Goal: Information Seeking & Learning: Learn about a topic

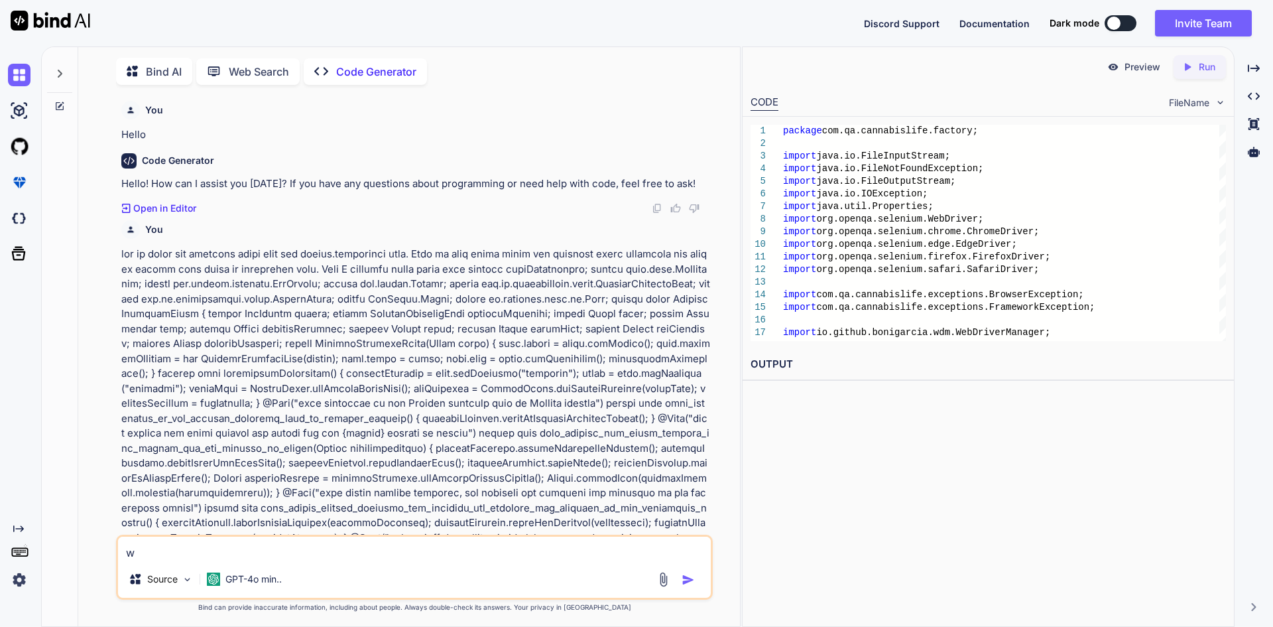
type textarea "wh"
type textarea "x"
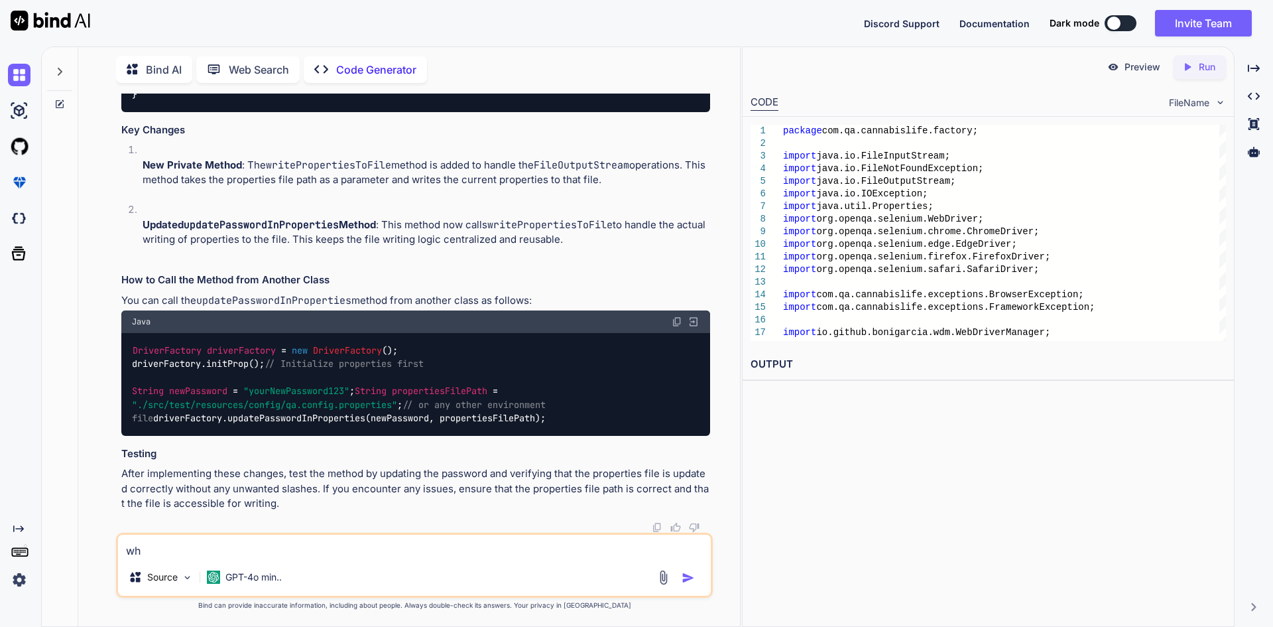
type textarea "wha"
type textarea "x"
type textarea "what"
type textarea "x"
type textarea "what"
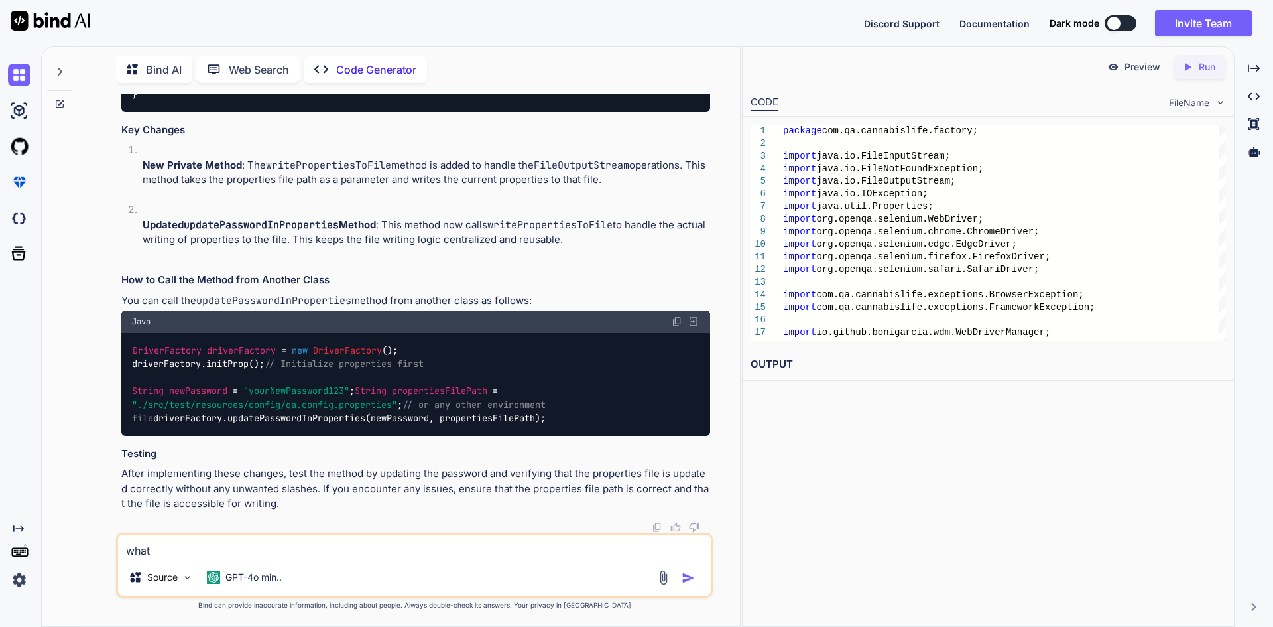
type textarea "x"
type textarea "what i"
type textarea "x"
type textarea "what is"
type textarea "x"
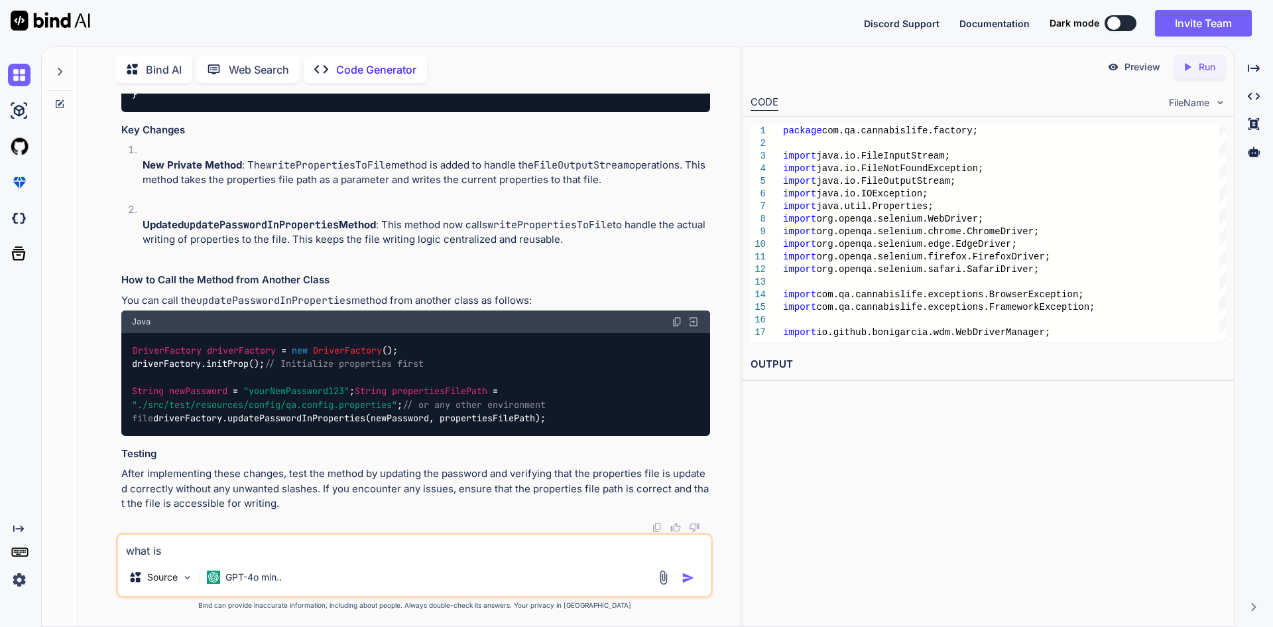
type textarea "what is"
type textarea "x"
type textarea "what is s"
type textarea "x"
type textarea "what is st"
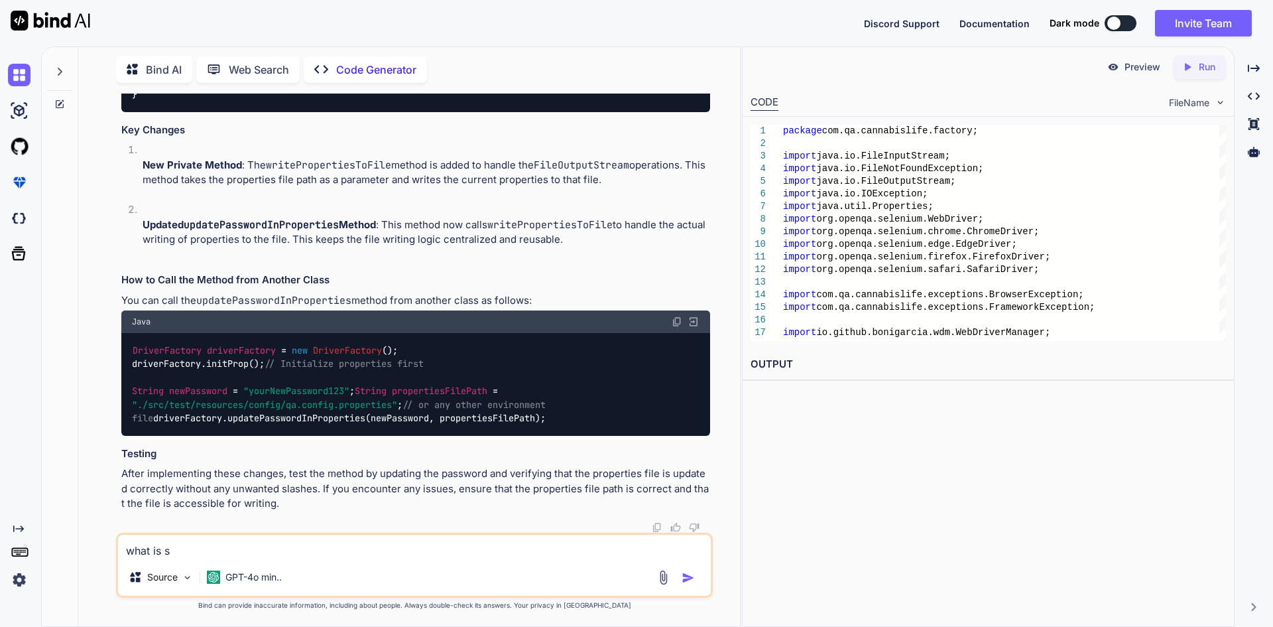
type textarea "x"
type textarea "what is sta"
type textarea "x"
type textarea "what is stal"
type textarea "x"
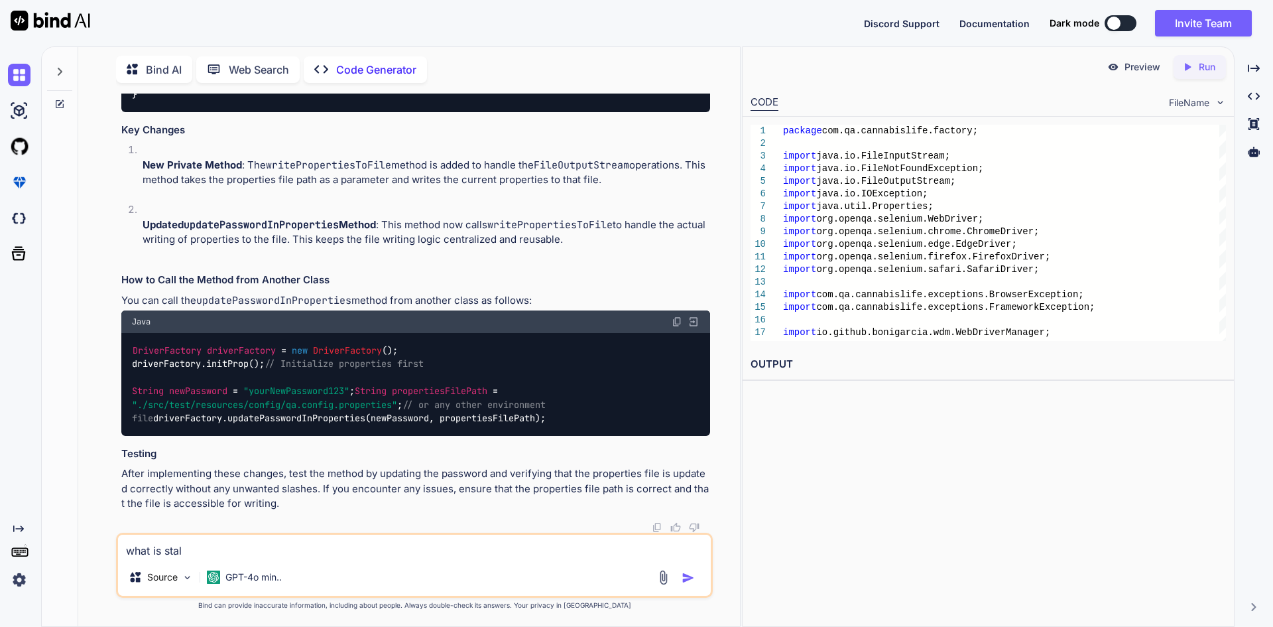
type textarea "what is stale"
type textarea "x"
type textarea "what is stalee"
type textarea "x"
type textarea "what is staleel"
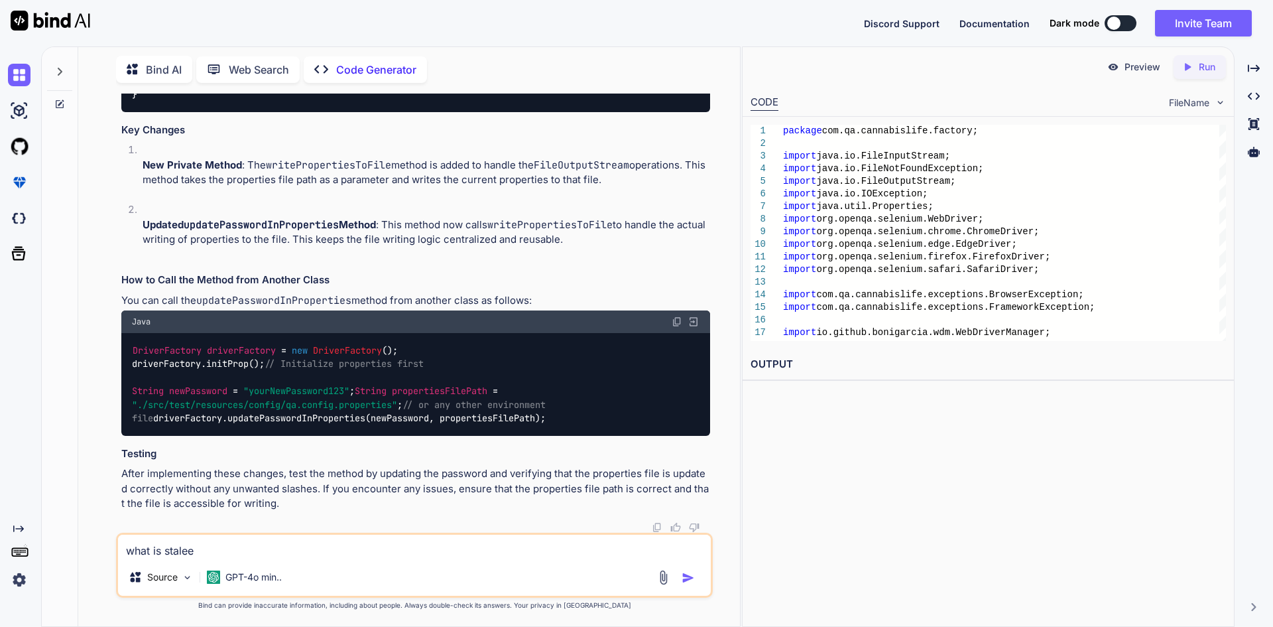
type textarea "x"
type textarea "what is staleele"
type textarea "x"
type textarea "what is staleelem"
type textarea "x"
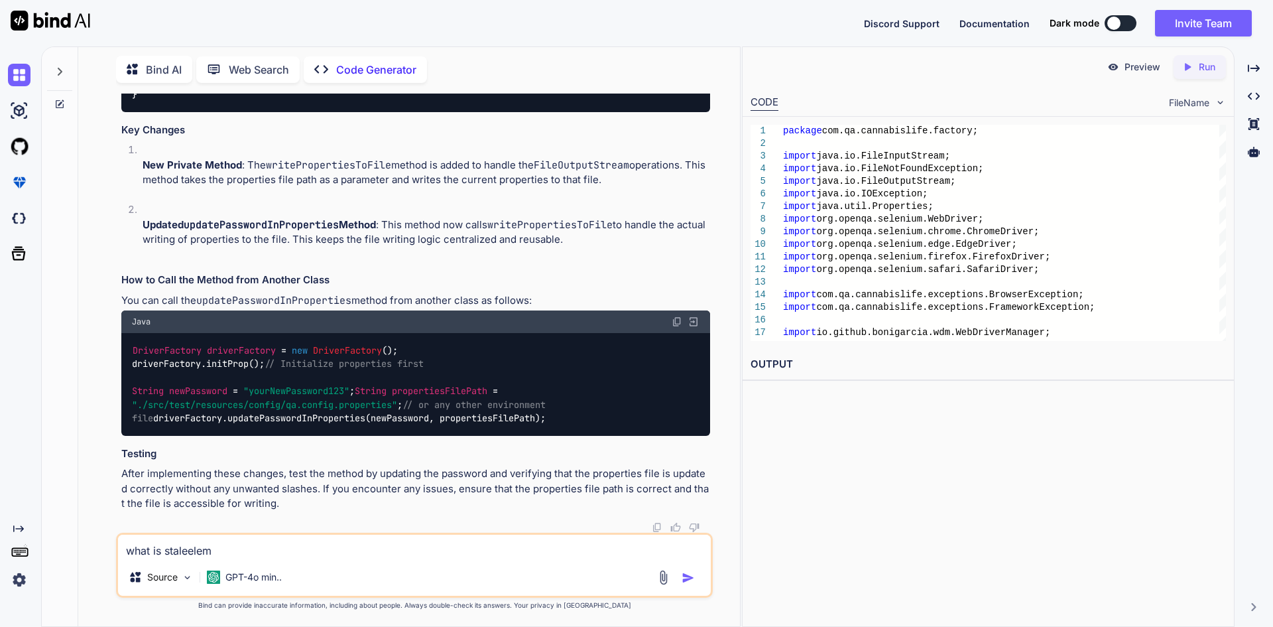
type textarea "what is staleeleme"
type textarea "x"
type textarea "what is staleelemen"
type textarea "x"
type textarea "what is staleelement"
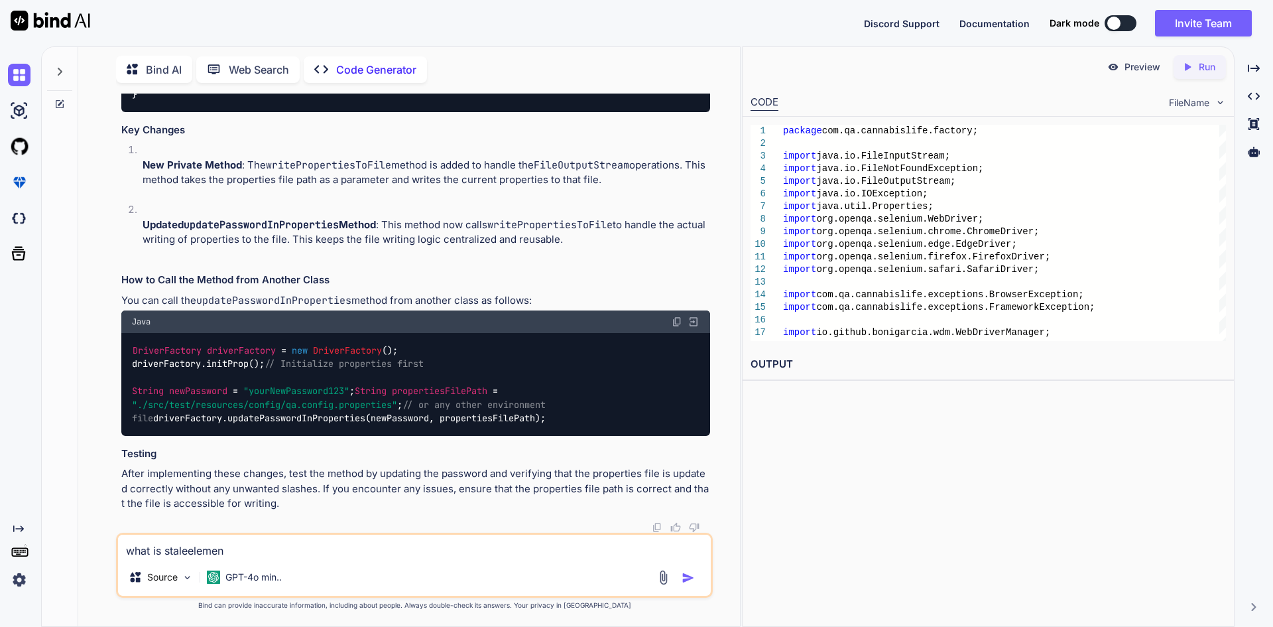
type textarea "x"
type textarea "what is staleelementr"
type textarea "x"
type textarea "what is staleelementre"
type textarea "x"
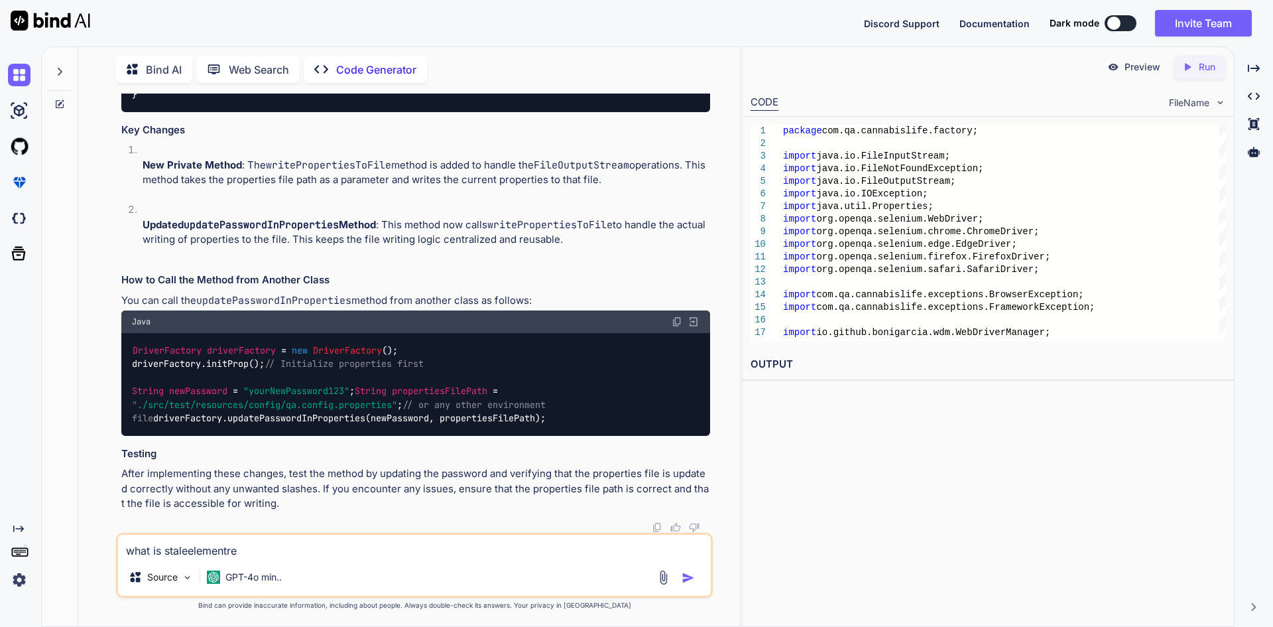
type textarea "what is staleelementref"
type textarea "x"
type textarea "what is staleelementrefr"
type textarea "x"
type textarea "what is staleelementrefre"
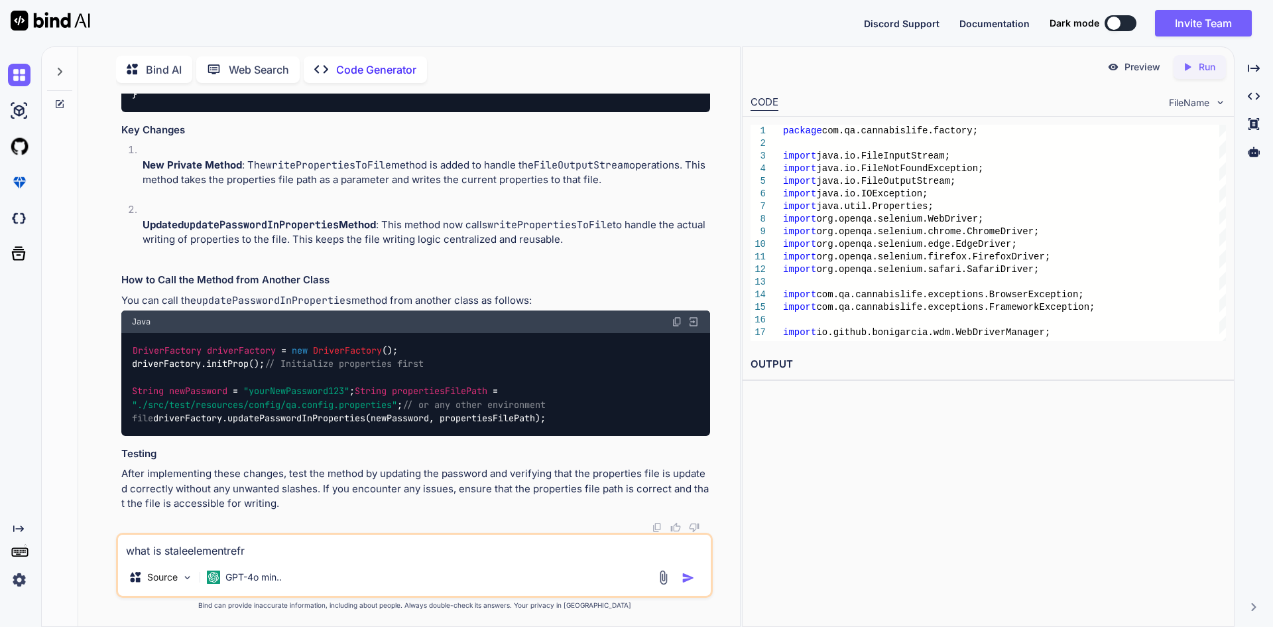
type textarea "x"
type textarea "what is staleelementrefr"
type textarea "x"
type textarea "what is staleelementref"
type textarea "x"
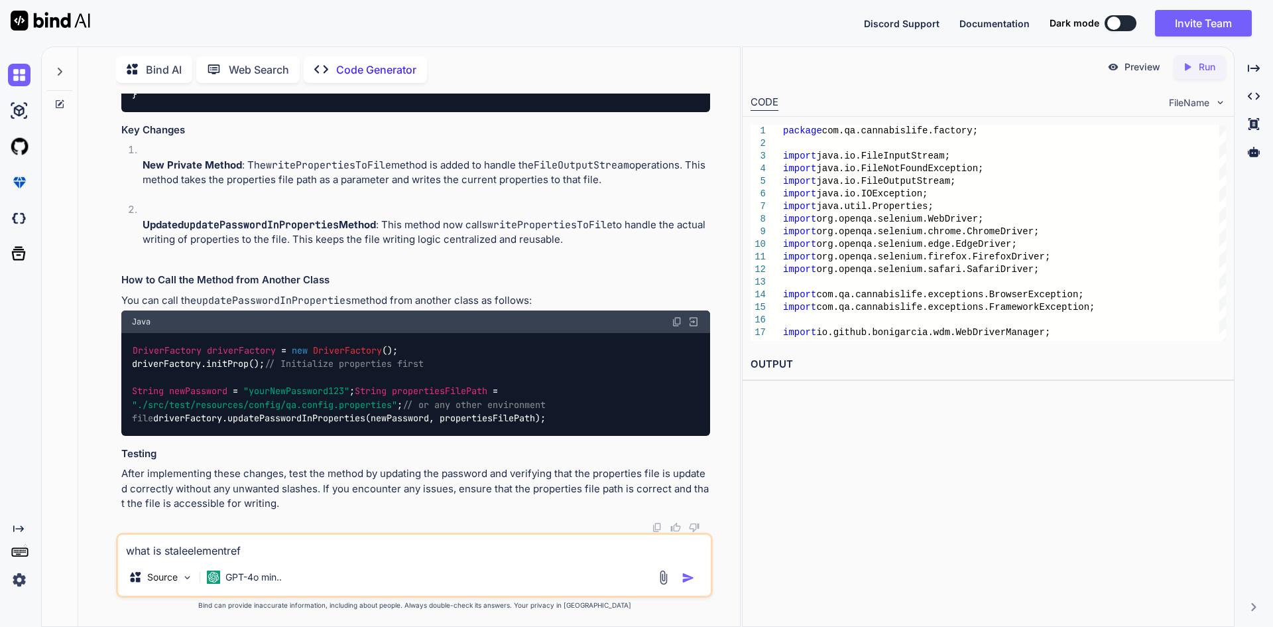
type textarea "what is staleelementrefe"
type textarea "x"
type textarea "what is staleelementrefer"
type textarea "x"
type textarea "what is staleelementrefere"
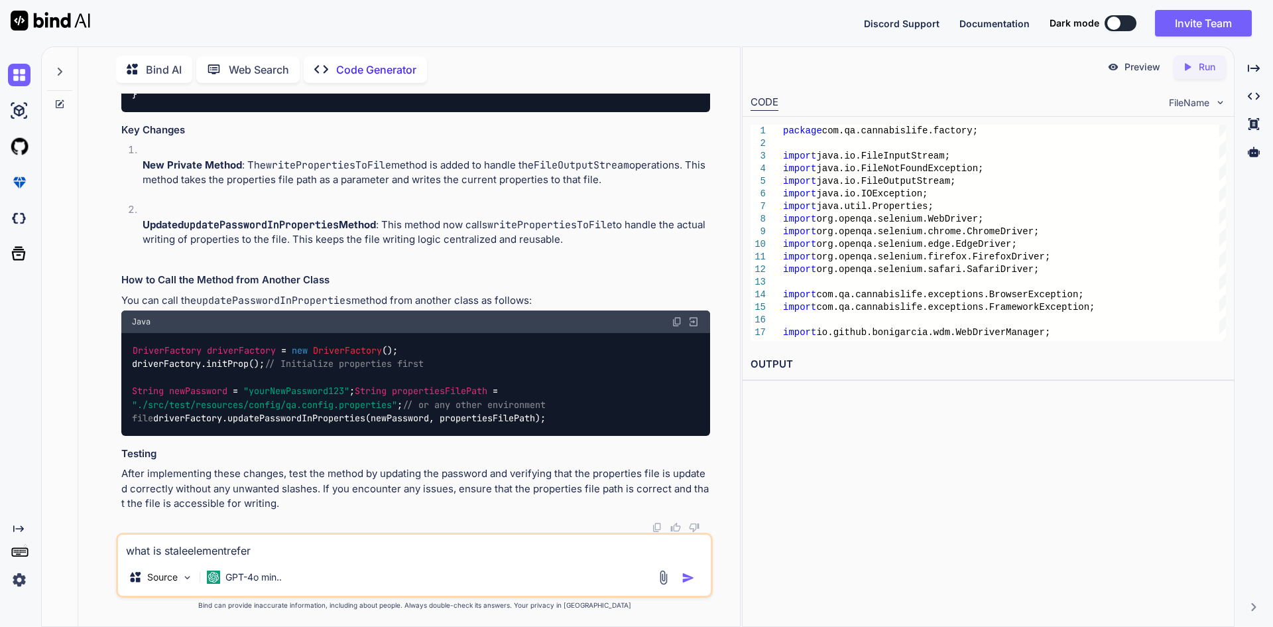
type textarea "x"
type textarea "what is staleelementreferen"
type textarea "x"
type textarea "what is staleelementreferenc"
type textarea "x"
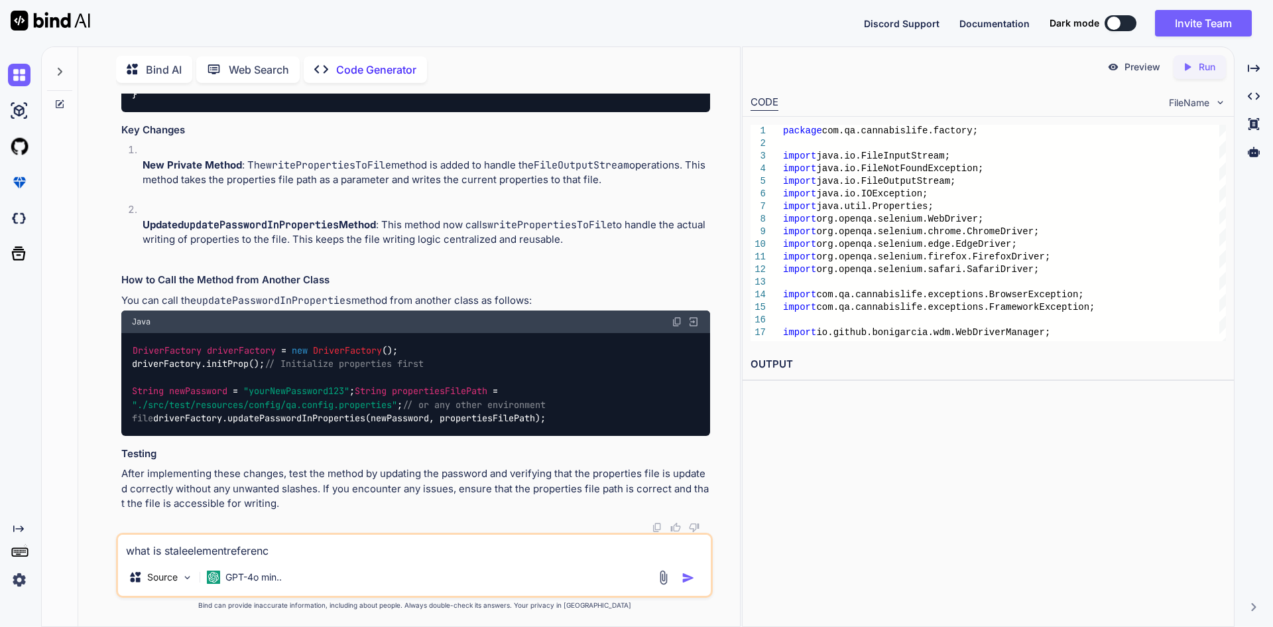
type textarea "what is staleelementreference"
type textarea "x"
type textarea "what is staleelementreference"
type textarea "x"
type textarea "what is staleelementreference i"
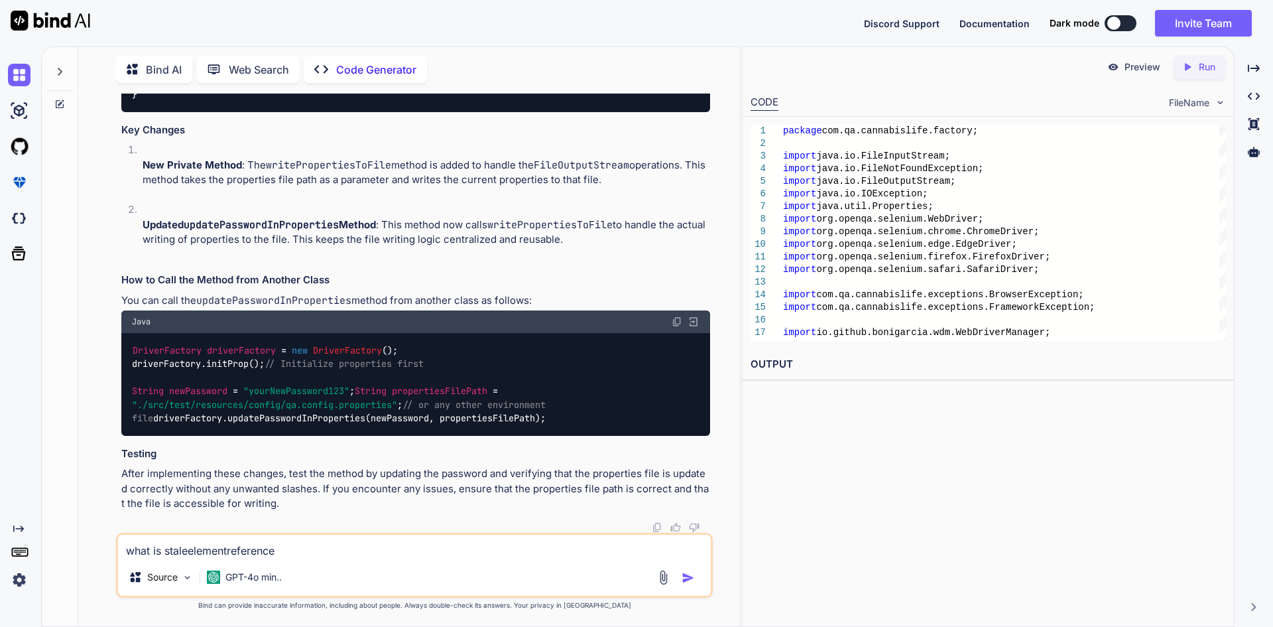
type textarea "x"
type textarea "what is staleelementreference in"
type textarea "x"
type textarea "what is staleelementreference in"
type textarea "x"
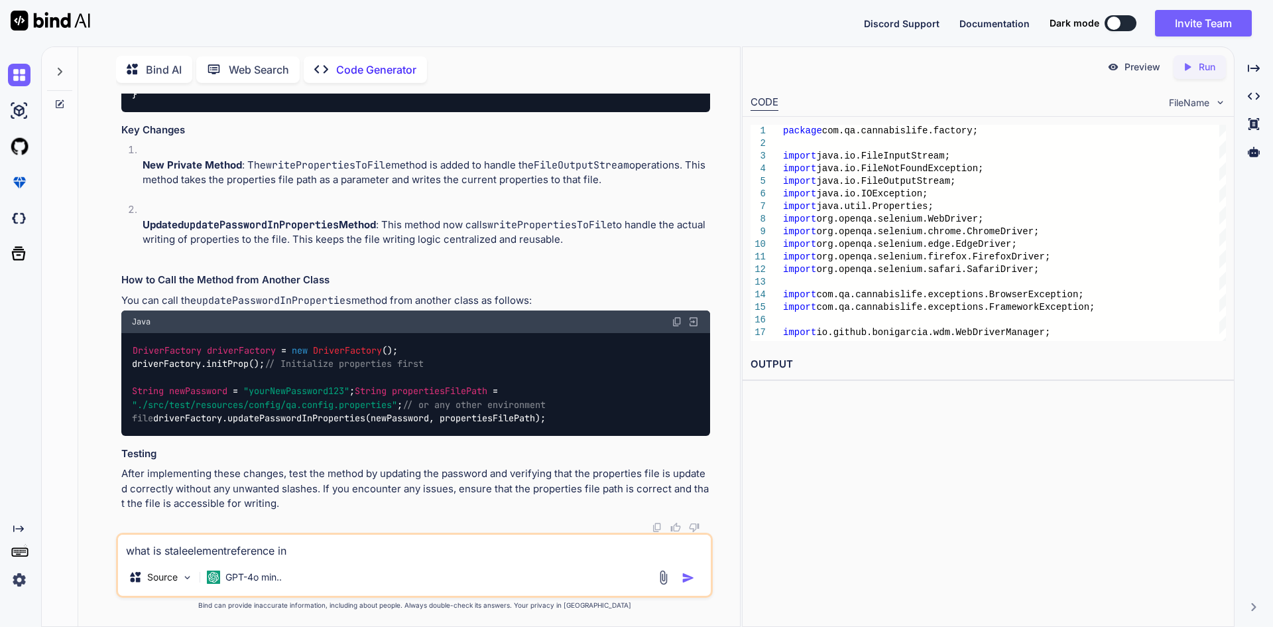
type textarea "what is staleelementreference in"
type textarea "x"
type textarea "what is staleelementreference i"
type textarea "x"
type textarea "what is staleelementreference"
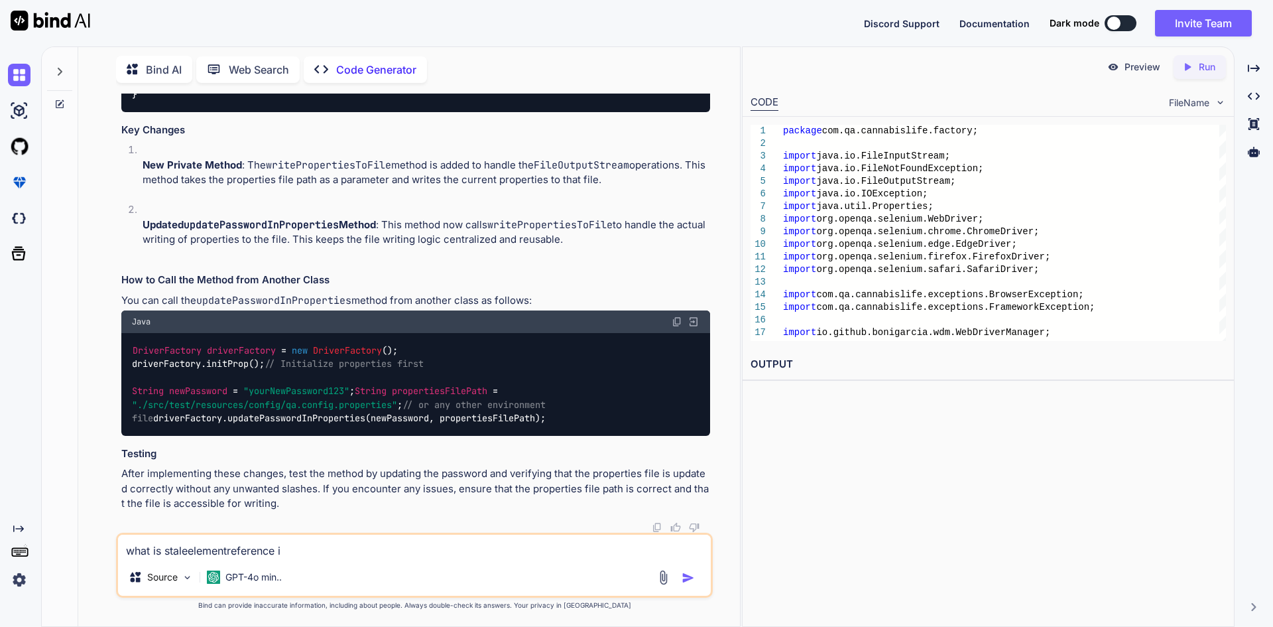
type textarea "x"
type textarea "what is staleelementreference"
type textarea "x"
type textarea "what is staleelementreferencee"
type textarea "x"
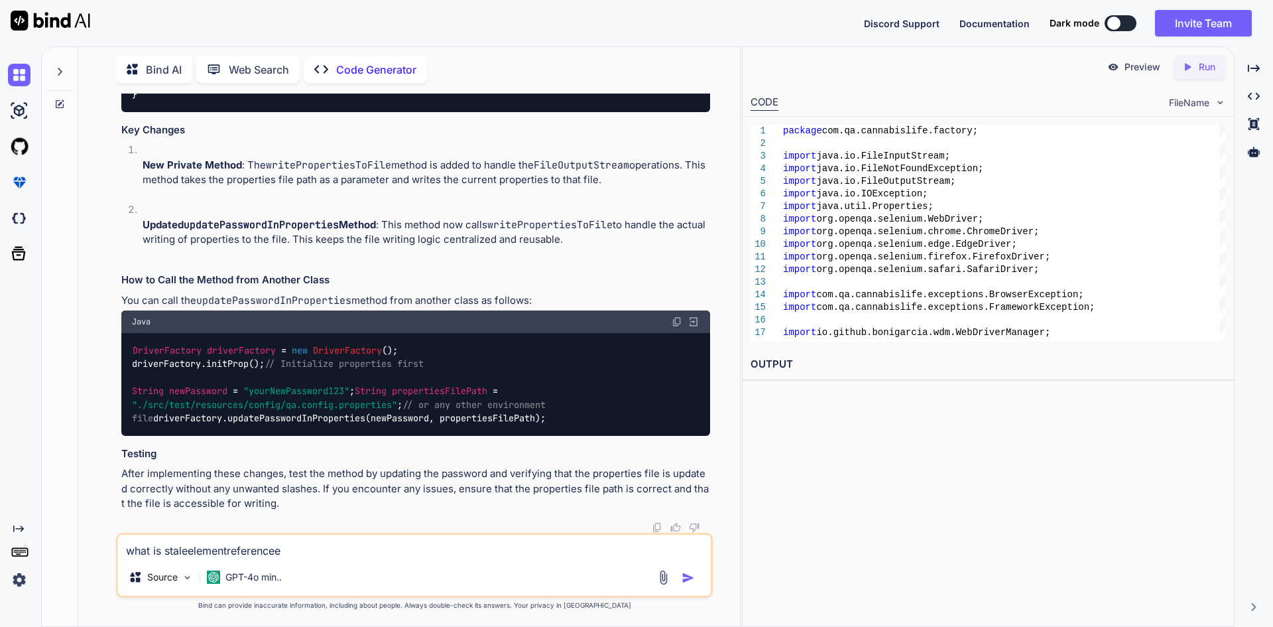
type textarea "what is staleelementreferenceex"
type textarea "x"
type textarea "what is staleelementreferenceexc"
type textarea "x"
type textarea "what is staleelementreferenceexce"
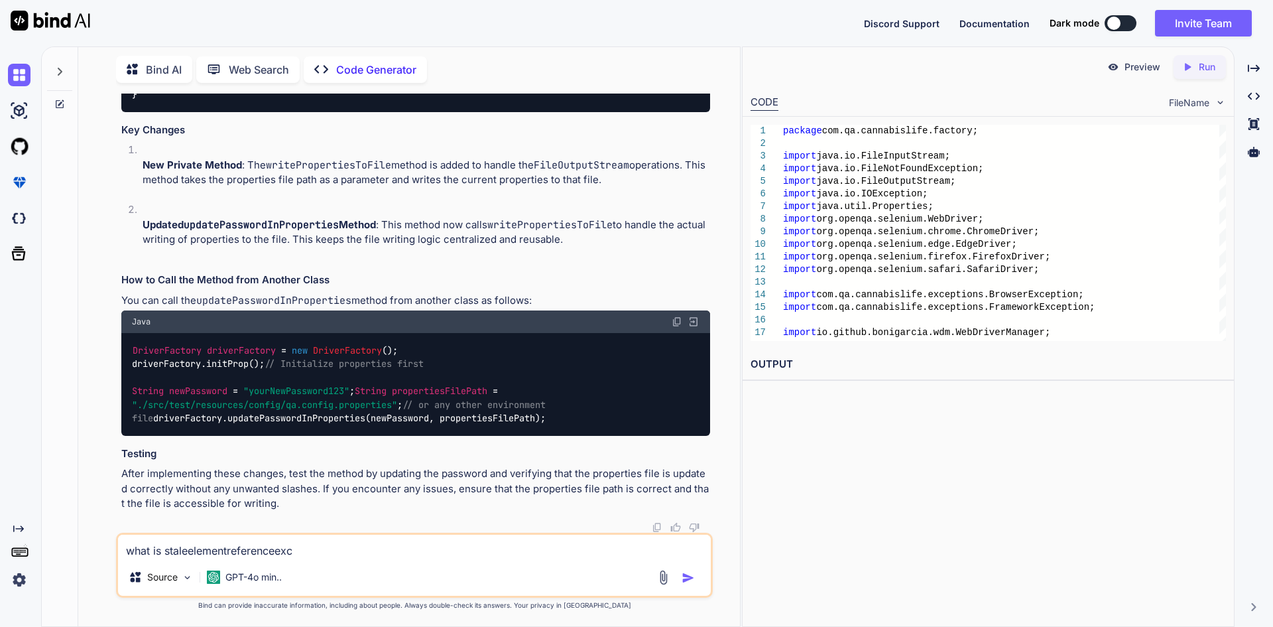
type textarea "x"
type textarea "what is staleelementreferenceexcep"
type textarea "x"
type textarea "what is staleelementreferenceexcept"
type textarea "x"
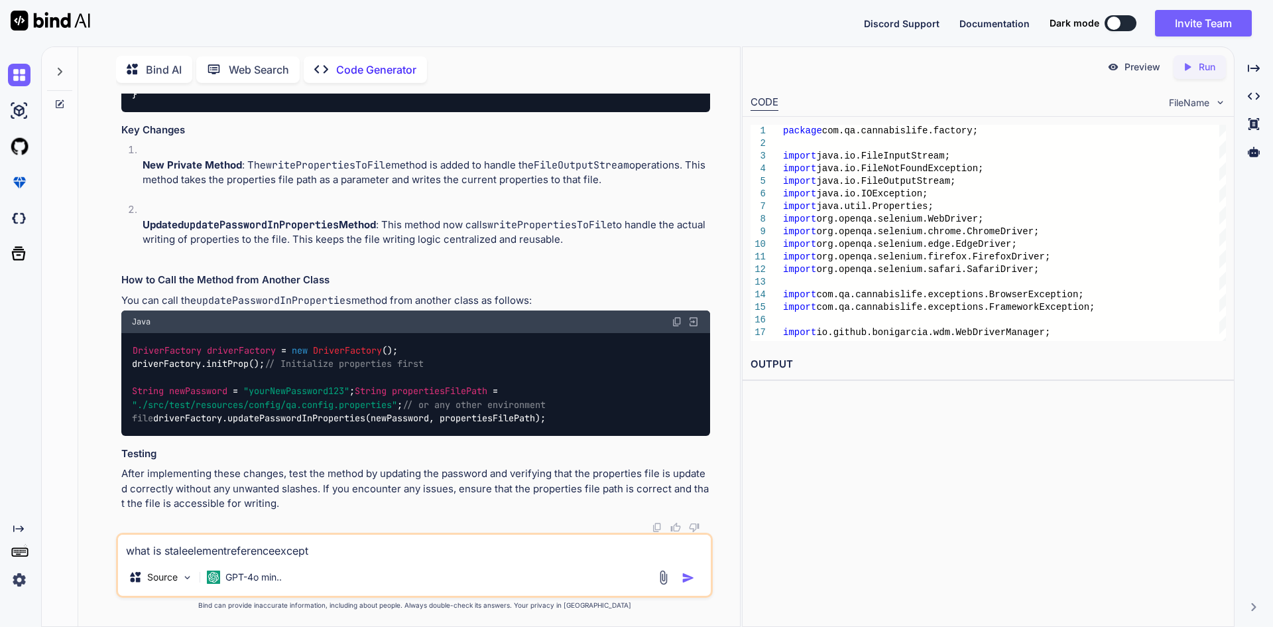
type textarea "what is staleelementreferenceexcepti"
type textarea "x"
type textarea "what is staleelementreferenceexceptio"
type textarea "x"
type textarea "what is staleelementreferenceexception"
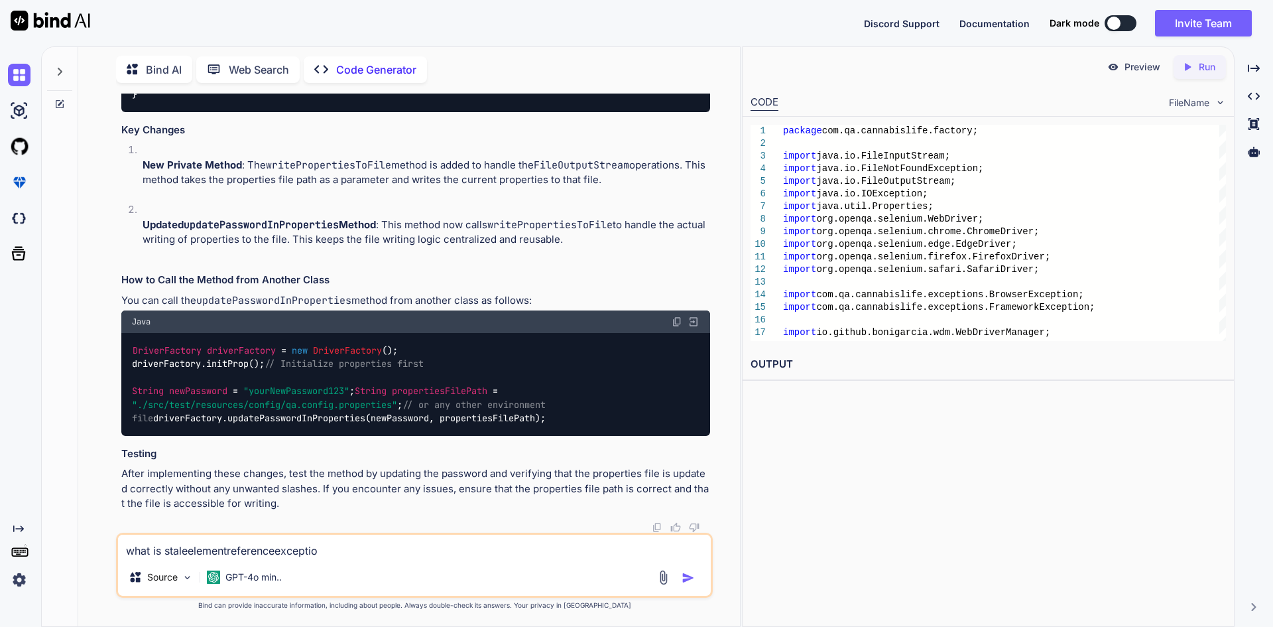
type textarea "x"
type textarea "what is staleelementreferenceexception"
type textarea "x"
type textarea "what is staleelementreferenceexception i"
type textarea "x"
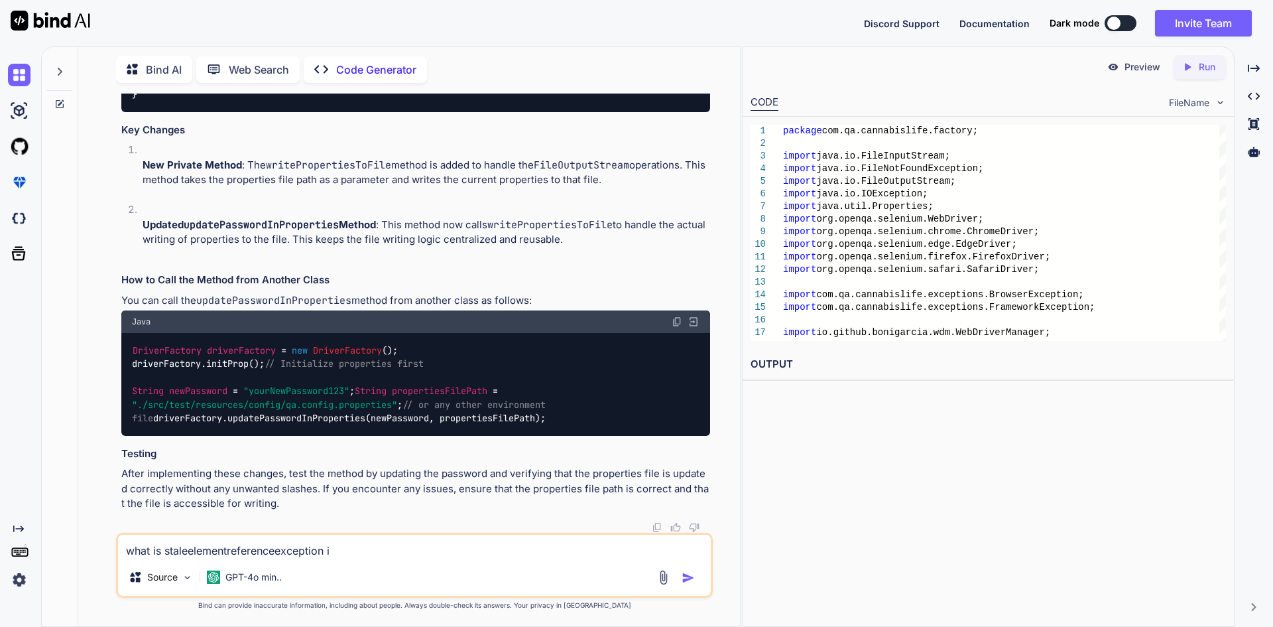
type textarea "what is staleelementreferenceexception in"
type textarea "x"
type textarea "what is staleelementreferenceexception in"
type textarea "x"
type textarea "what is staleelementreferenceexception in s"
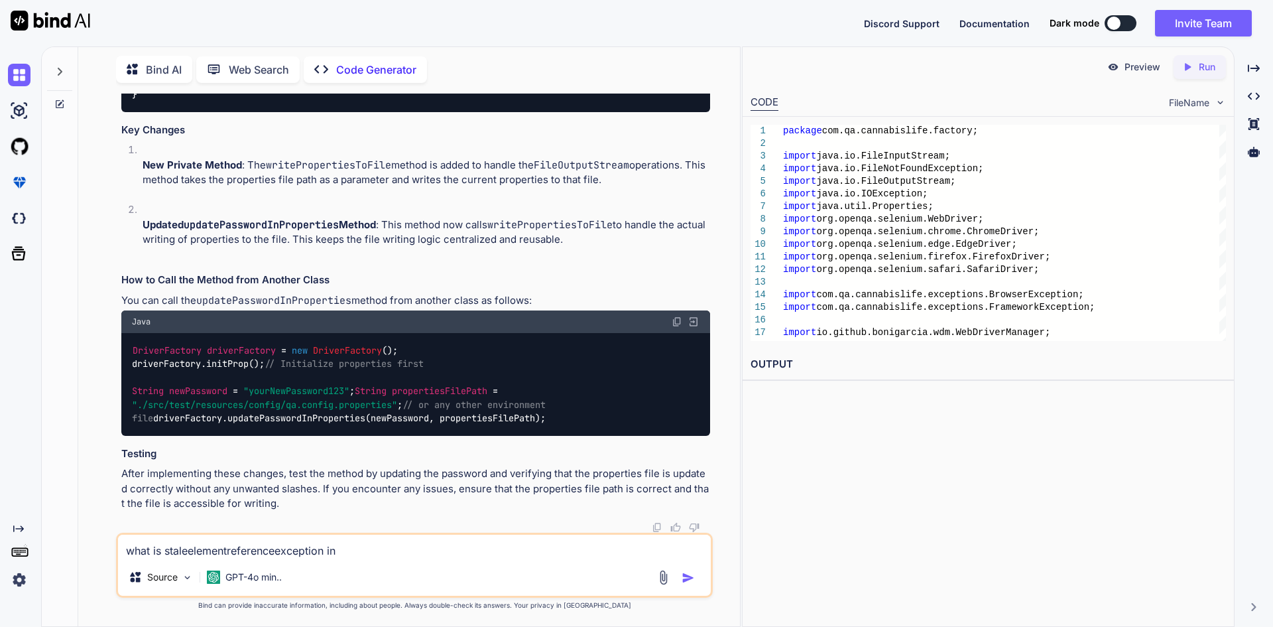
type textarea "x"
type textarea "what is staleelementreferenceexception in se"
type textarea "x"
type textarea "what is staleelementreferenceexception in sel"
type textarea "x"
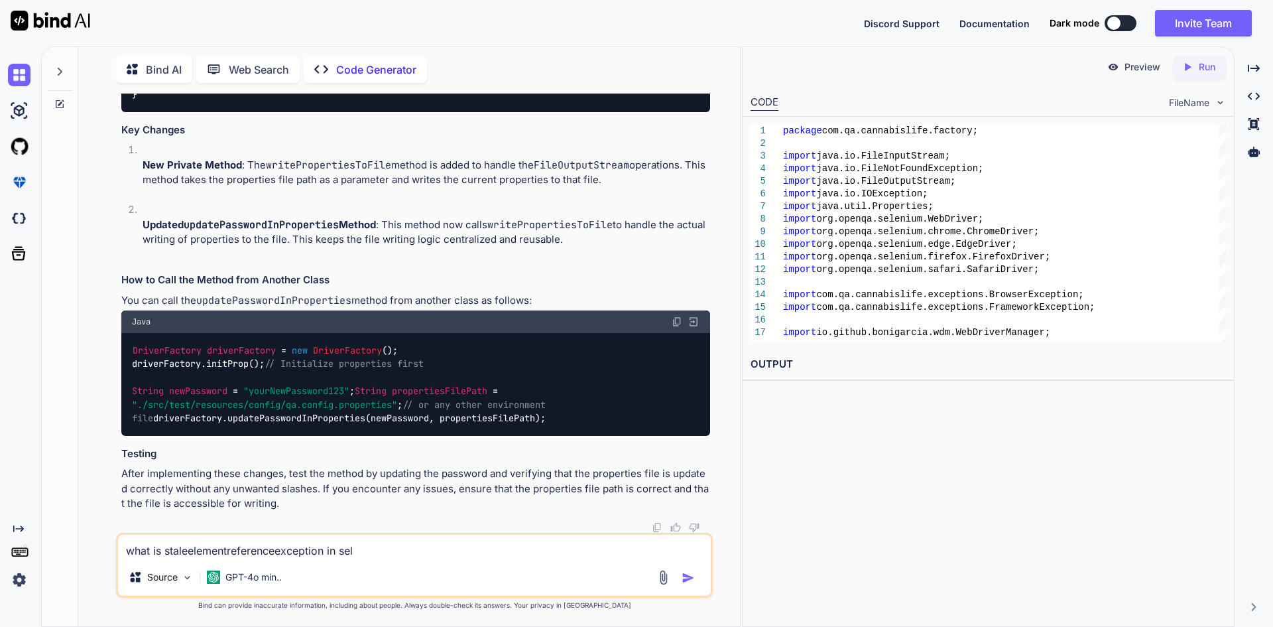
type textarea "what is staleelementreferenceexception in sele"
type textarea "x"
type textarea "what is staleelementreferenceexception in selen"
type textarea "x"
type textarea "what is staleelementreferenceexception in seleni"
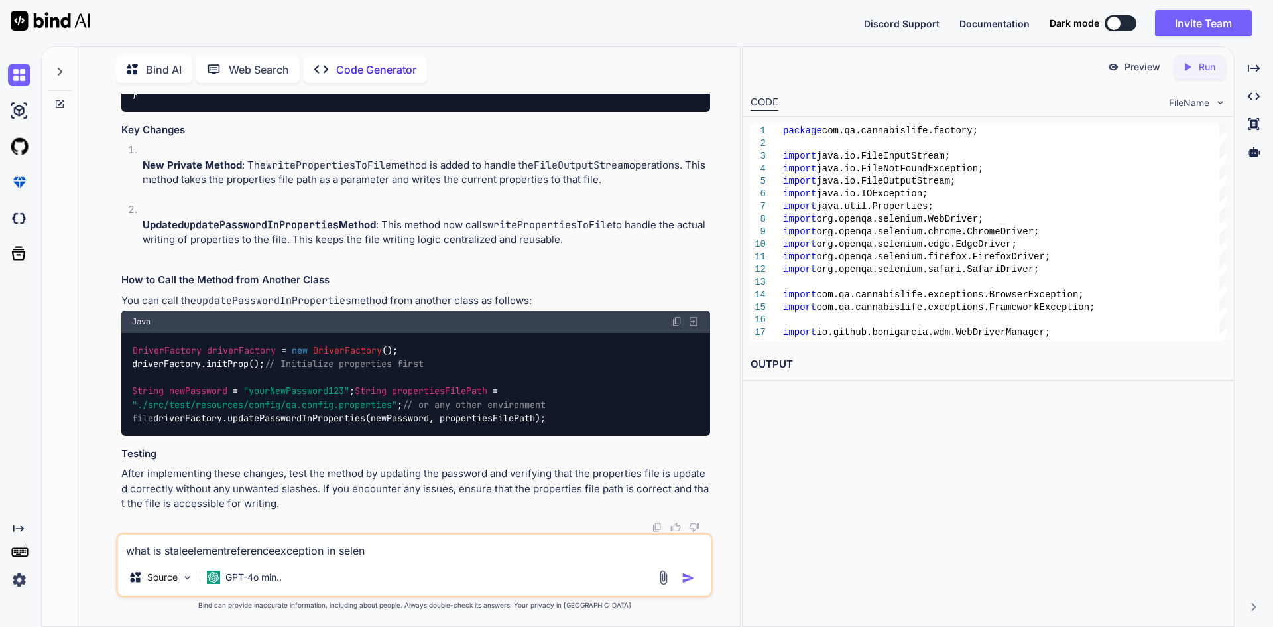
type textarea "x"
type textarea "what is staleelementreferenceexception in seleniu"
type textarea "x"
type textarea "what is staleelementreferenceexception in selenium"
type textarea "x"
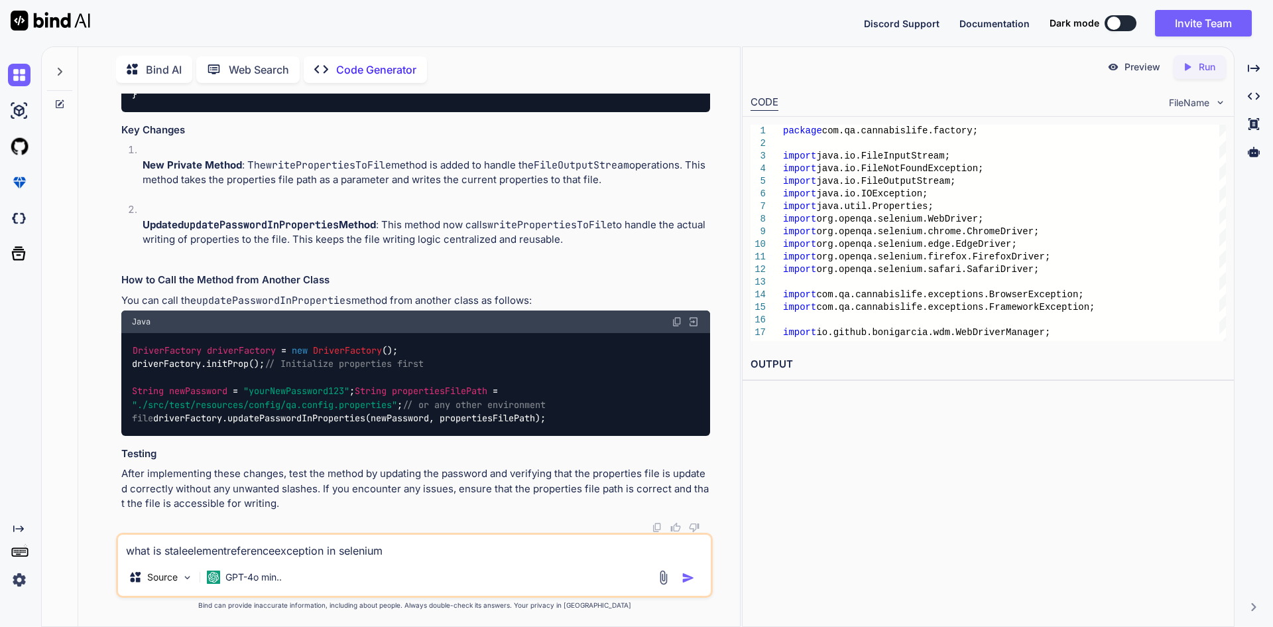
type textarea "what is staleelementreferenceexception in selenium"
type textarea "x"
type textarea "what is staleelementreferenceexception in selenium a"
type textarea "x"
type textarea "what is staleelementreferenceexception in selenium an"
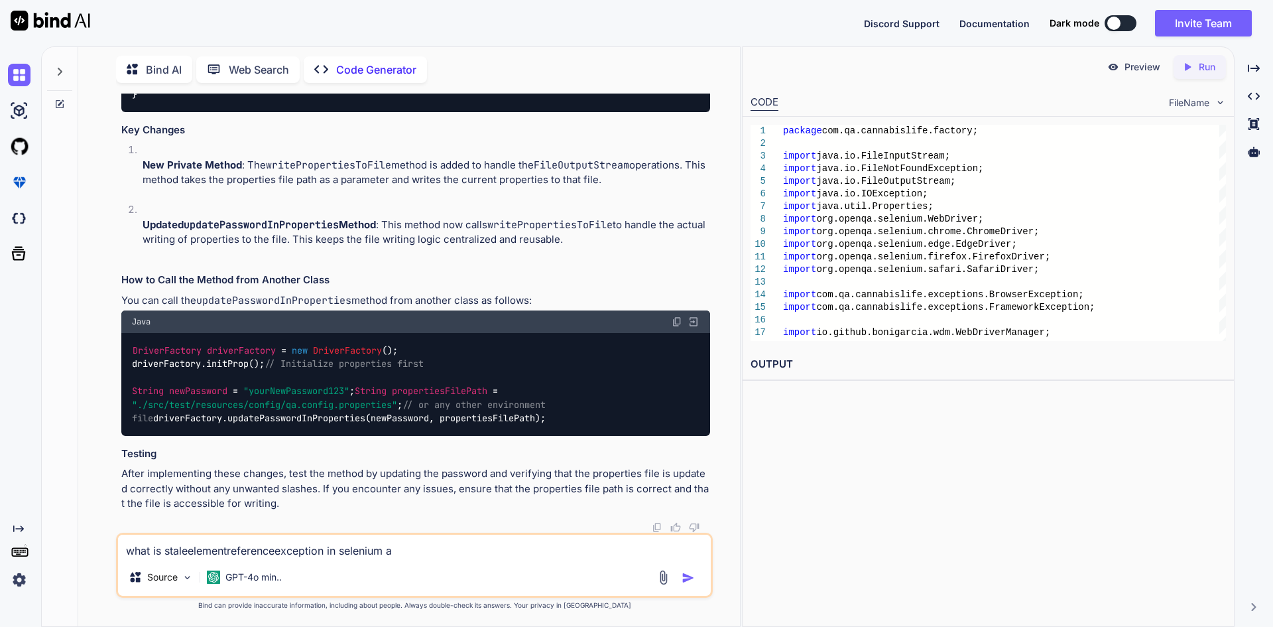
type textarea "x"
type textarea "what is staleelementreferenceexception in selenium and"
type textarea "x"
type textarea "what is staleelementreferenceexception in selenium and"
type textarea "x"
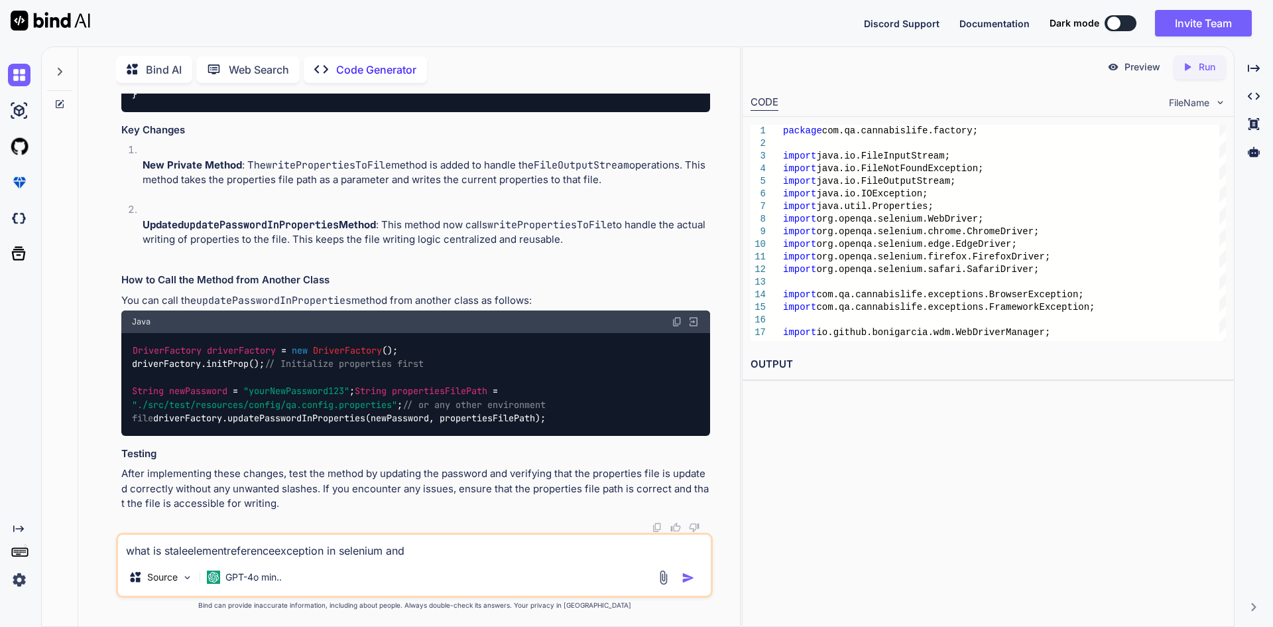
type textarea "what is staleelementreferenceexception in selenium and h"
type textarea "x"
type textarea "what is staleelementreferenceexception in selenium and ho"
type textarea "x"
type textarea "what is staleelementreferenceexception in selenium and how"
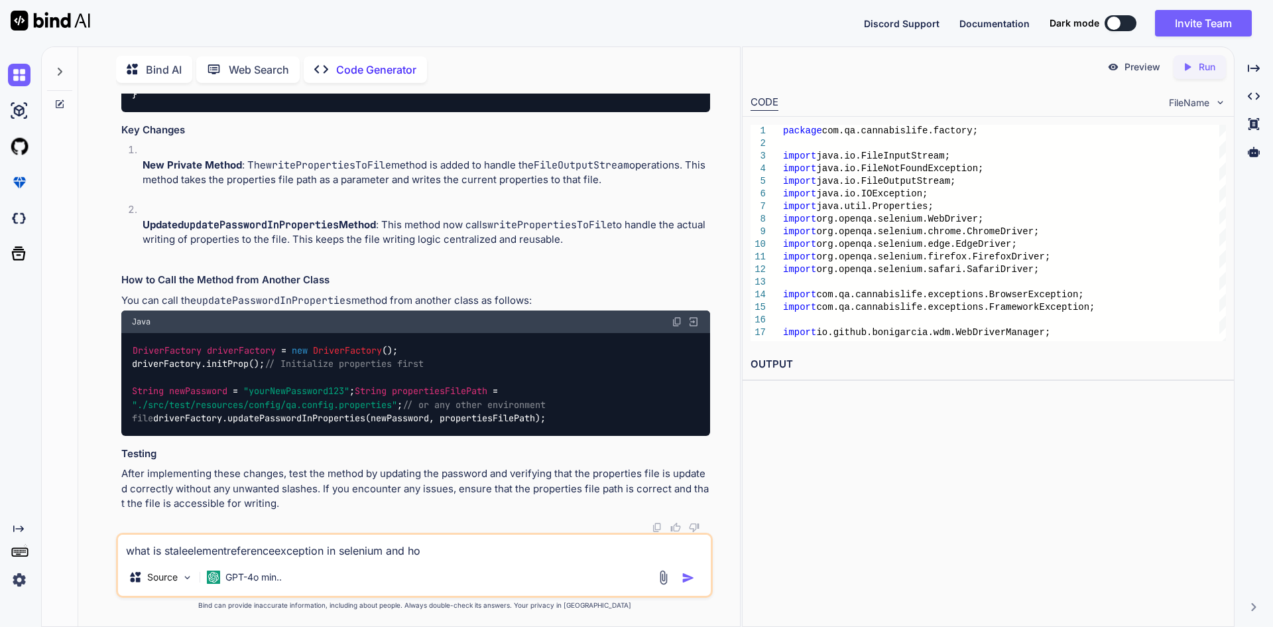
type textarea "x"
type textarea "what is staleelementreferenceexception in selenium and how"
type textarea "x"
type textarea "what is staleelementreferenceexception in selenium and how t"
type textarea "x"
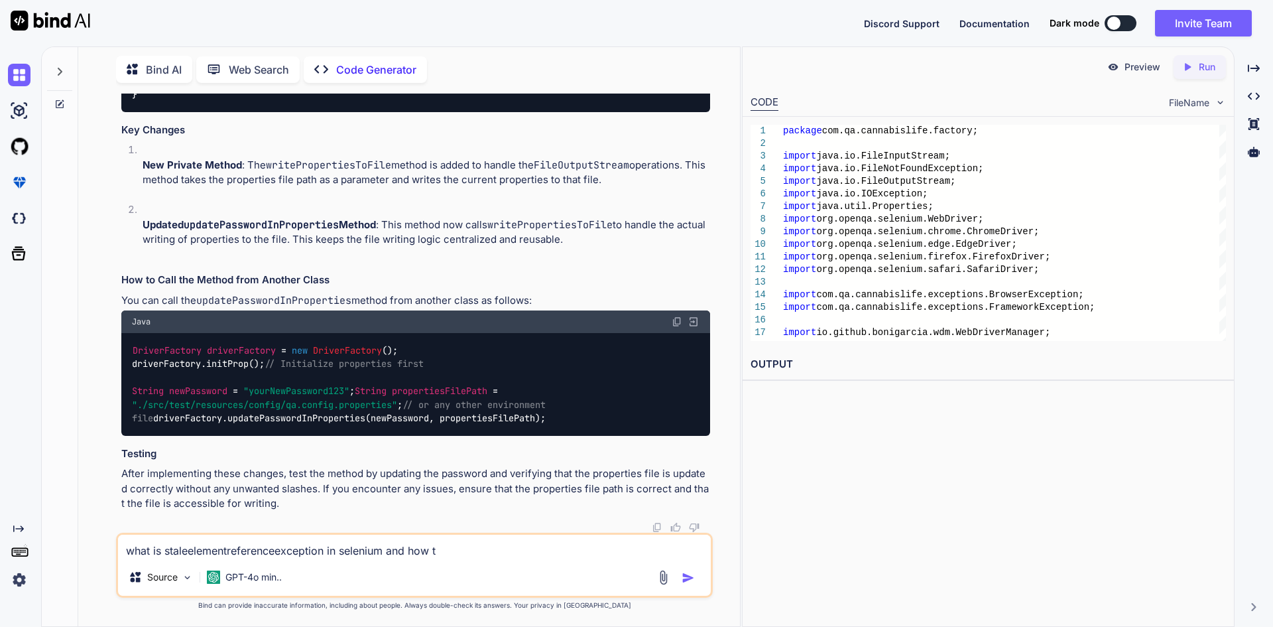
type textarea "what is staleelementreferenceexception in selenium and how to"
type textarea "x"
type textarea "what is staleelementreferenceexception in selenium and how to"
type textarea "x"
type textarea "what is staleelementreferenceexception in selenium and how to h"
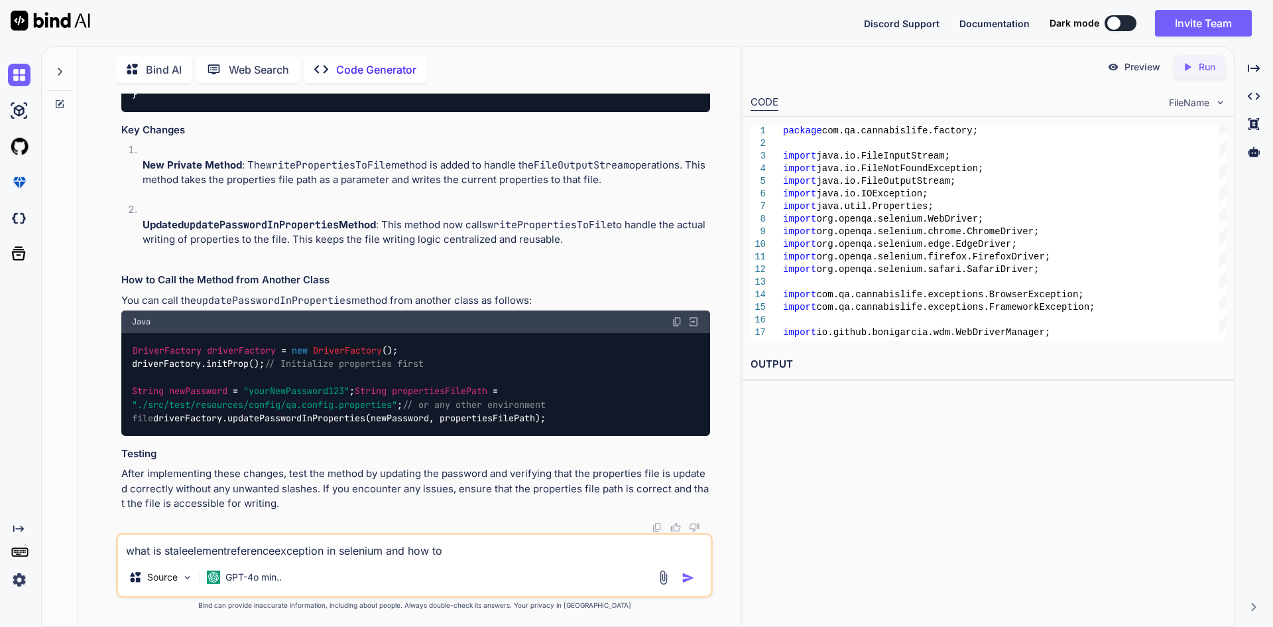
type textarea "x"
type textarea "what is staleelementreferenceexception in selenium and how to ha"
type textarea "x"
type textarea "what is staleelementreferenceexception in selenium and how to han"
type textarea "x"
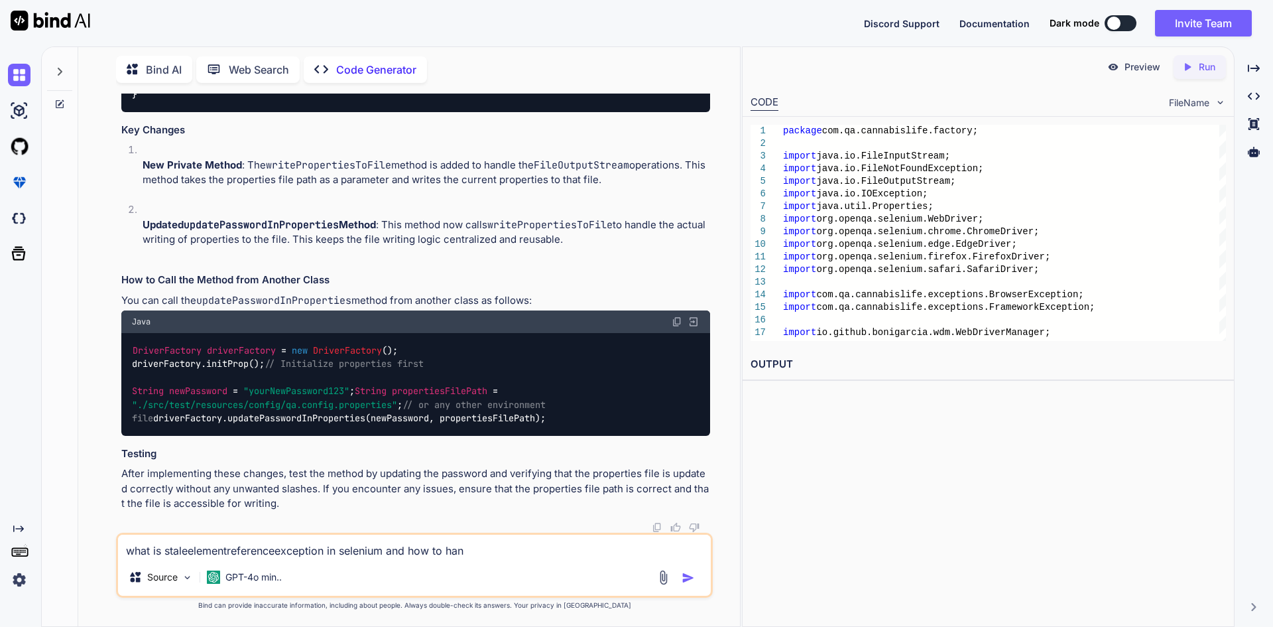
type textarea "what is staleelementreferenceexception in selenium and how to hand"
type textarea "x"
type textarea "what is staleelementreferenceexception in selenium and how to handl"
type textarea "x"
type textarea "what is staleelementreferenceexception in selenium and how to handle"
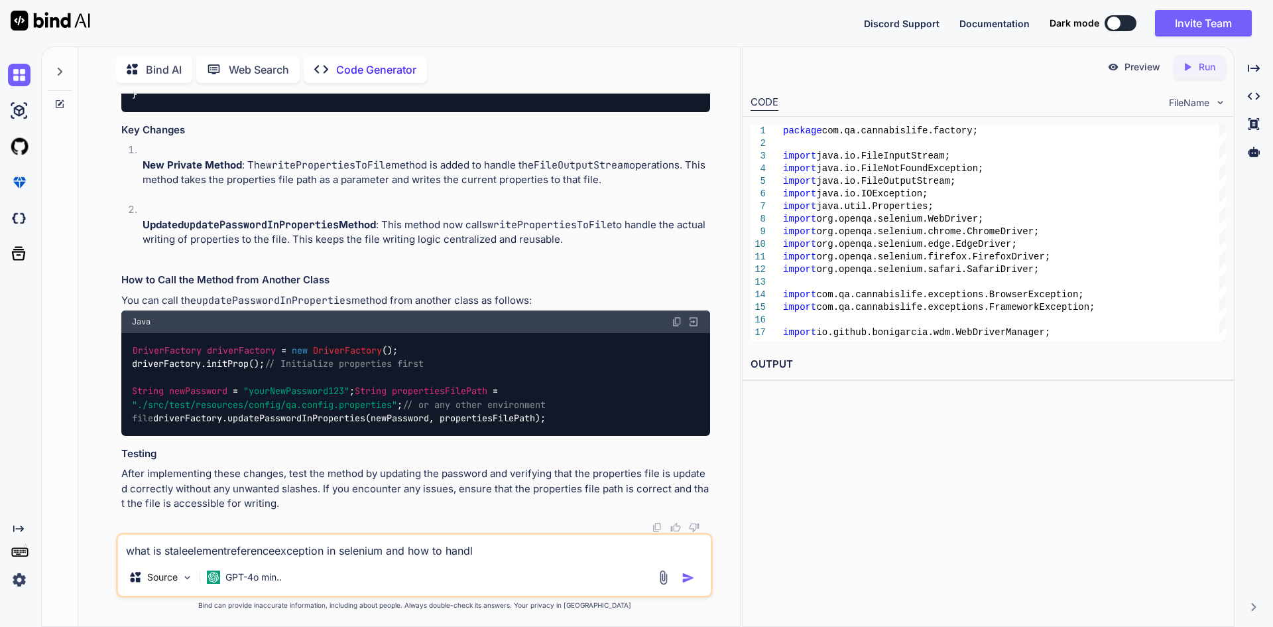
type textarea "x"
type textarea "what is staleelementreferenceexception in selenium and how to handle"
type textarea "x"
type textarea "what is staleelementreferenceexception in selenium and how to handle i"
type textarea "x"
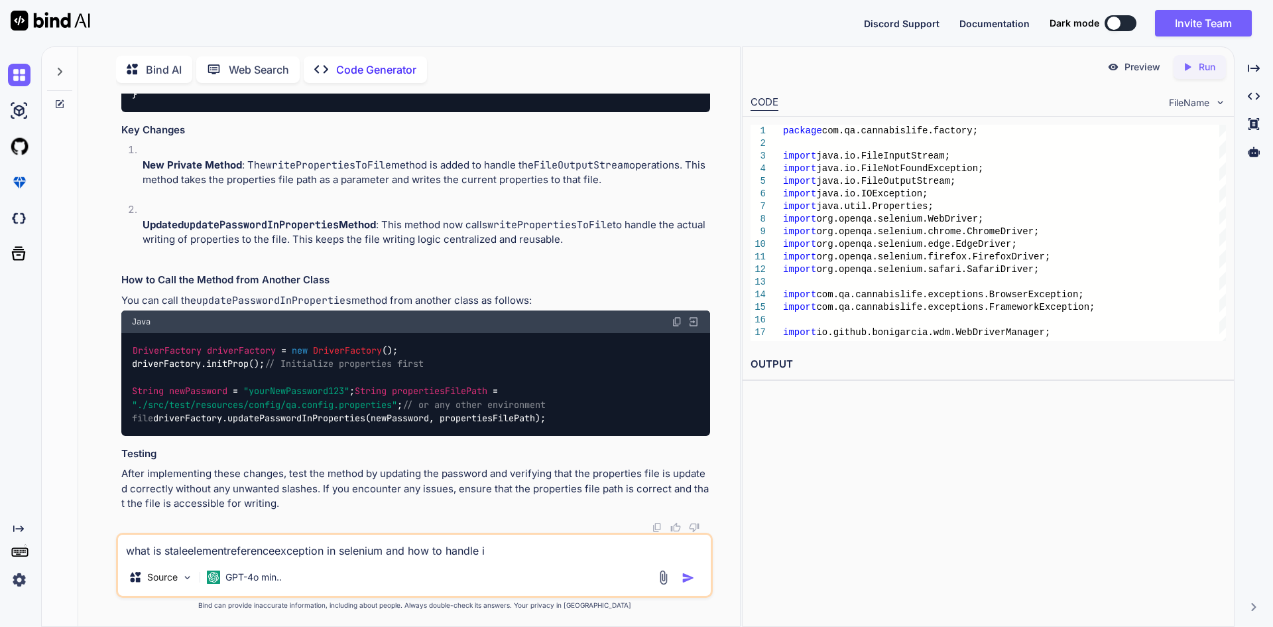
type textarea "what is staleelementreferenceexception in selenium and how to handle it"
type textarea "x"
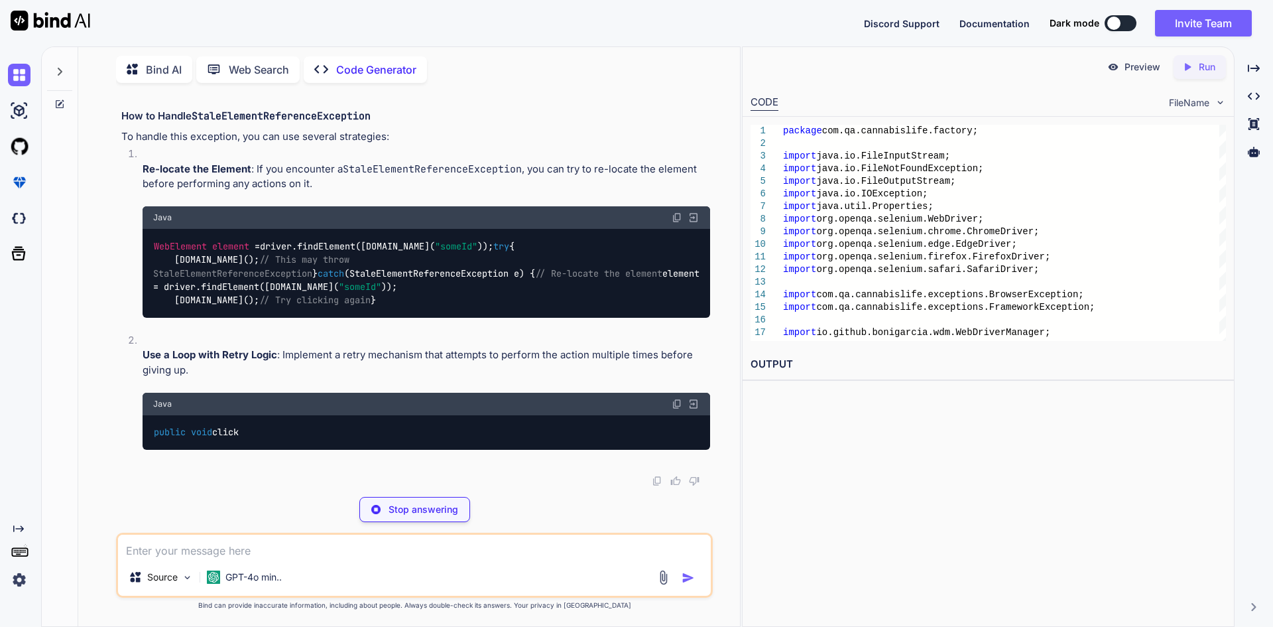
scroll to position [10539, 0]
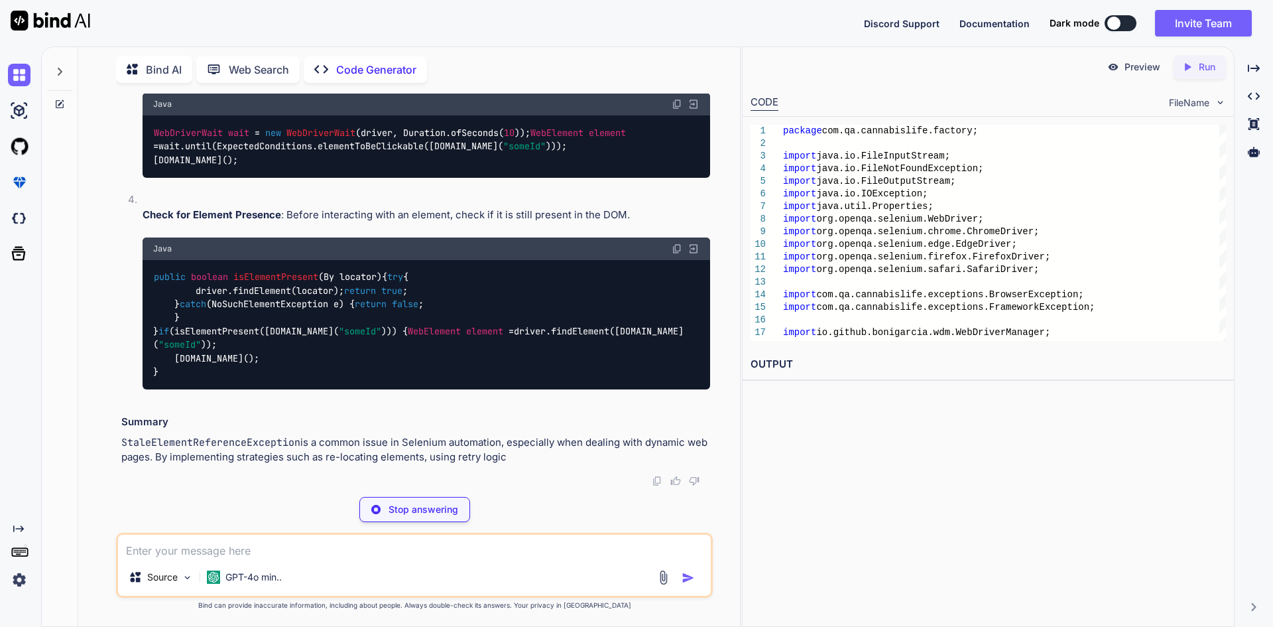
type textarea "x"
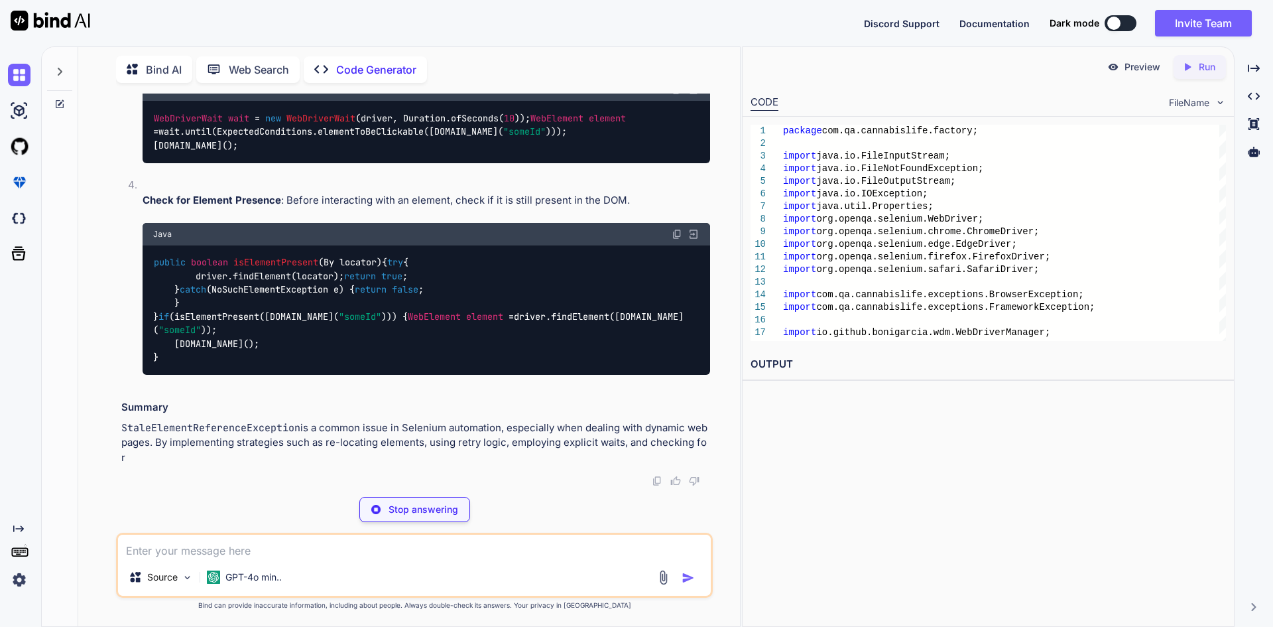
drag, startPoint x: 214, startPoint y: 221, endPoint x: 308, endPoint y: 220, distance: 94.2
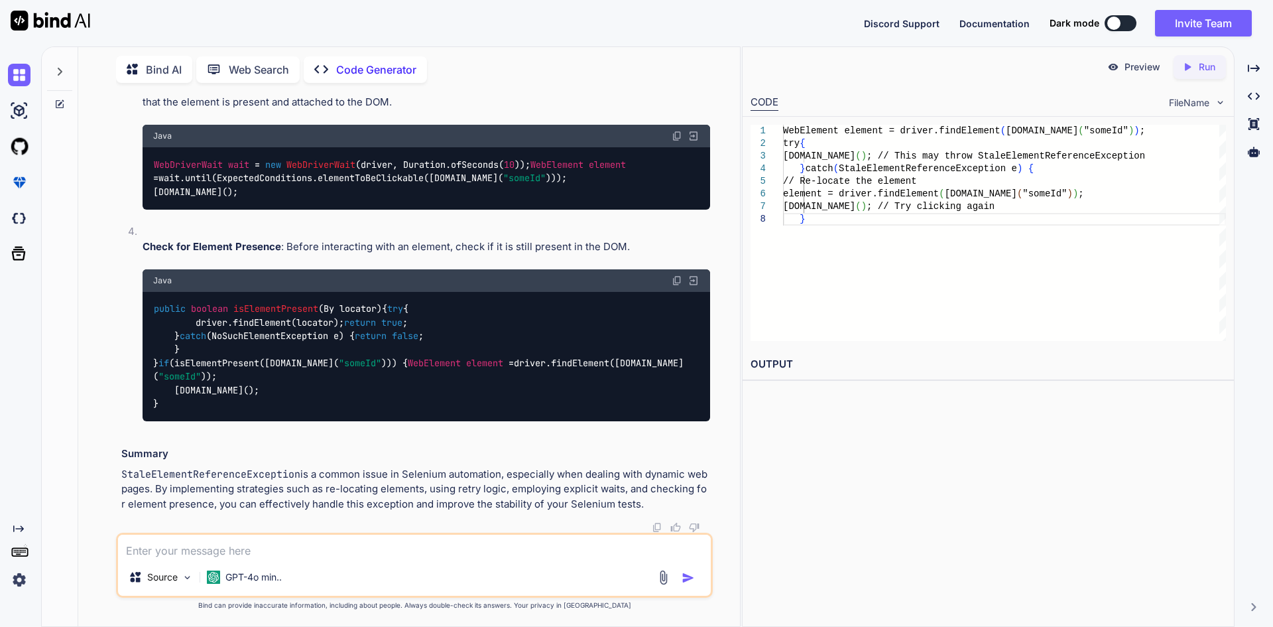
type textarea "WebElement element = driver.findElement([DOMAIN_NAME]("someId")); try { [DOMAIN…"
type textarea "x"
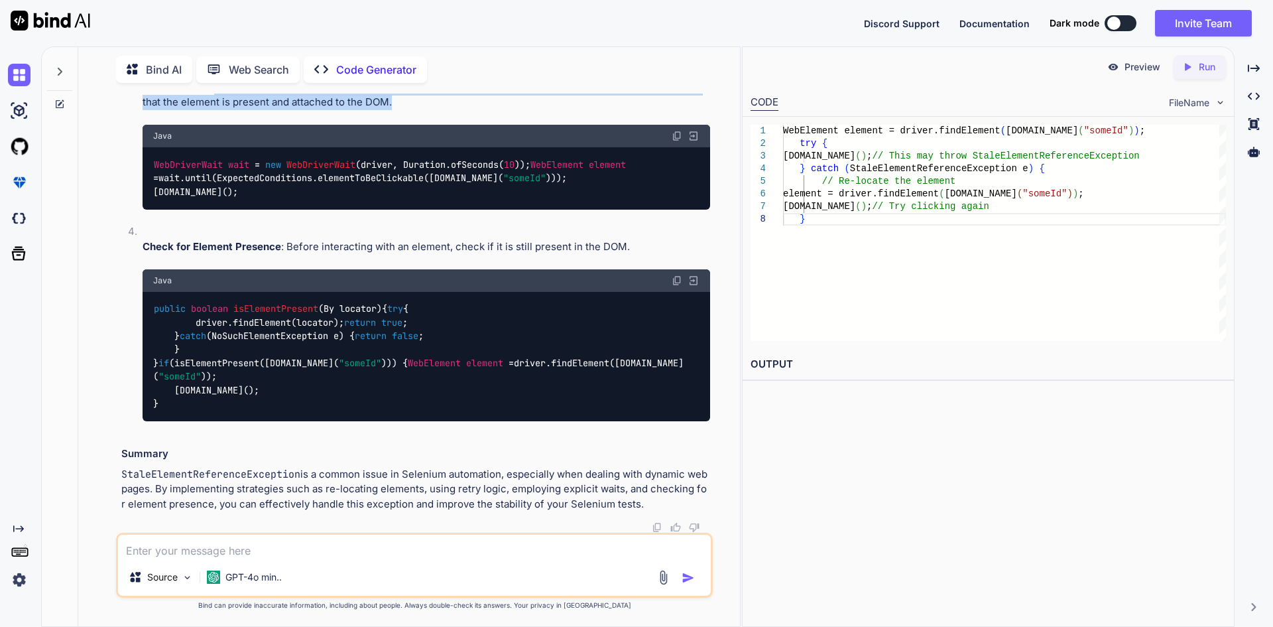
drag, startPoint x: 214, startPoint y: 225, endPoint x: 393, endPoint y: 241, distance: 180.4
click at [393, 110] on p "Explicit Waits : Use explicit waits to wait for certain conditions before inter…" at bounding box center [427, 95] width 568 height 30
click at [403, 110] on p "Explicit Waits : Use explicit waits to wait for certain conditions before inter…" at bounding box center [427, 95] width 568 height 30
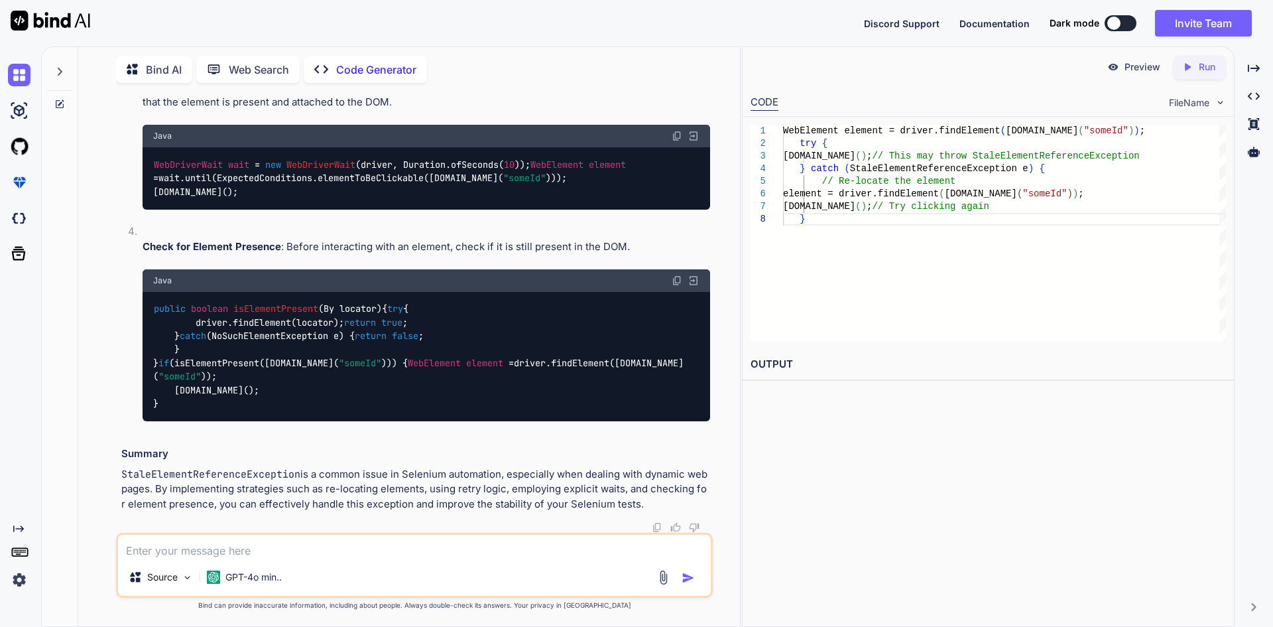
scroll to position [11408, 0]
